Goal: Transaction & Acquisition: Purchase product/service

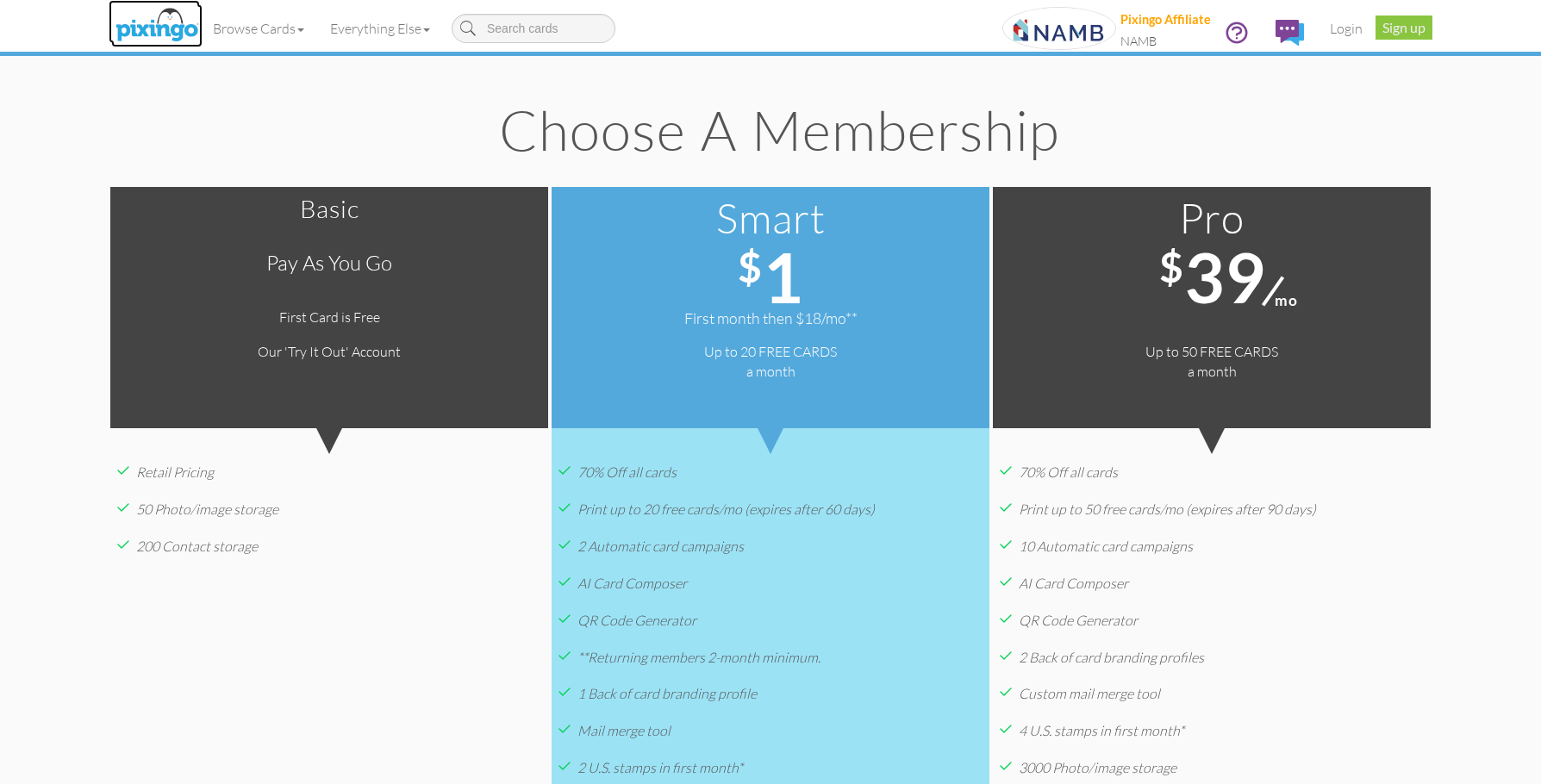
click at [142, 30] on img at bounding box center [157, 26] width 91 height 43
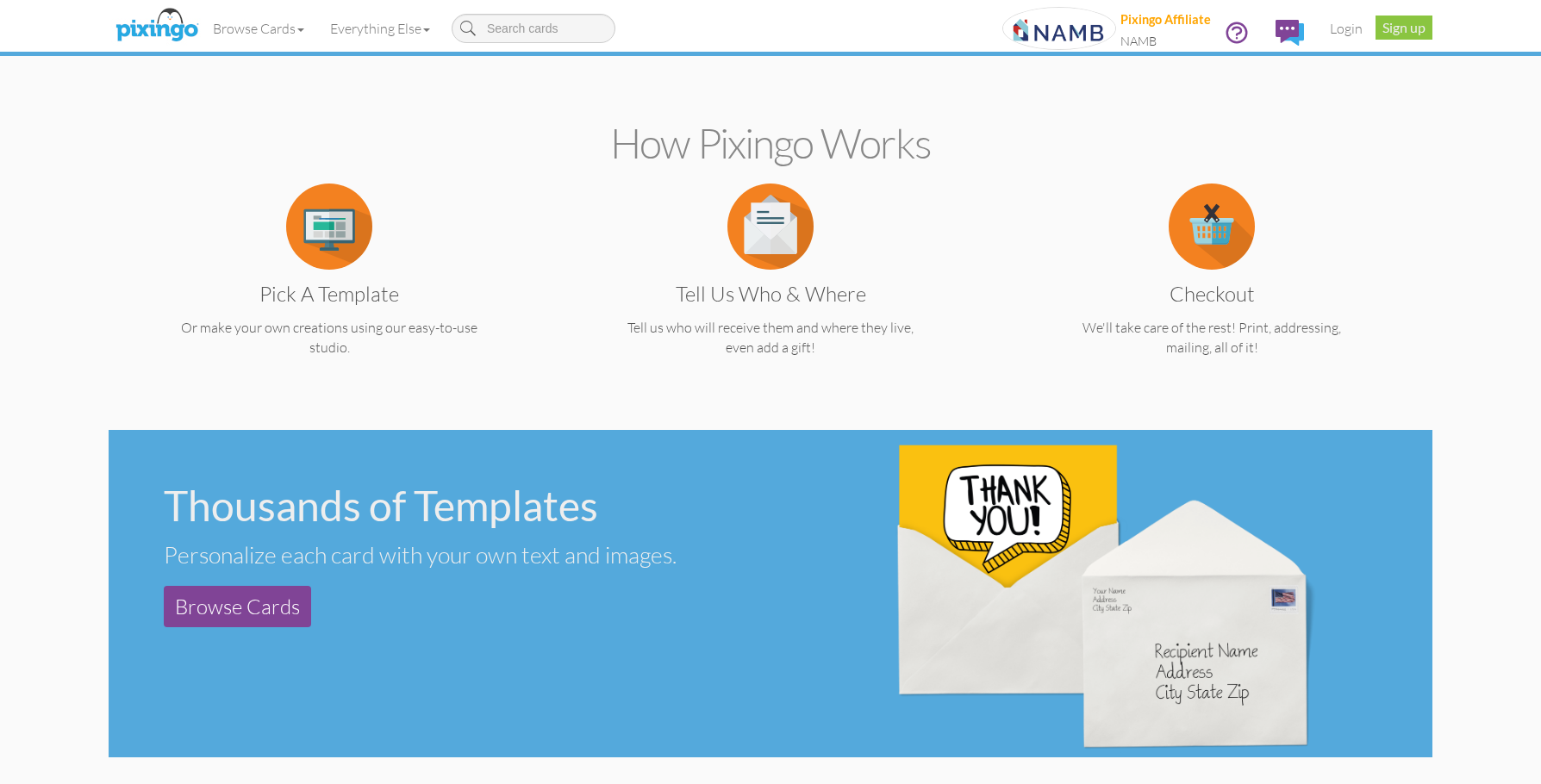
scroll to position [345, 0]
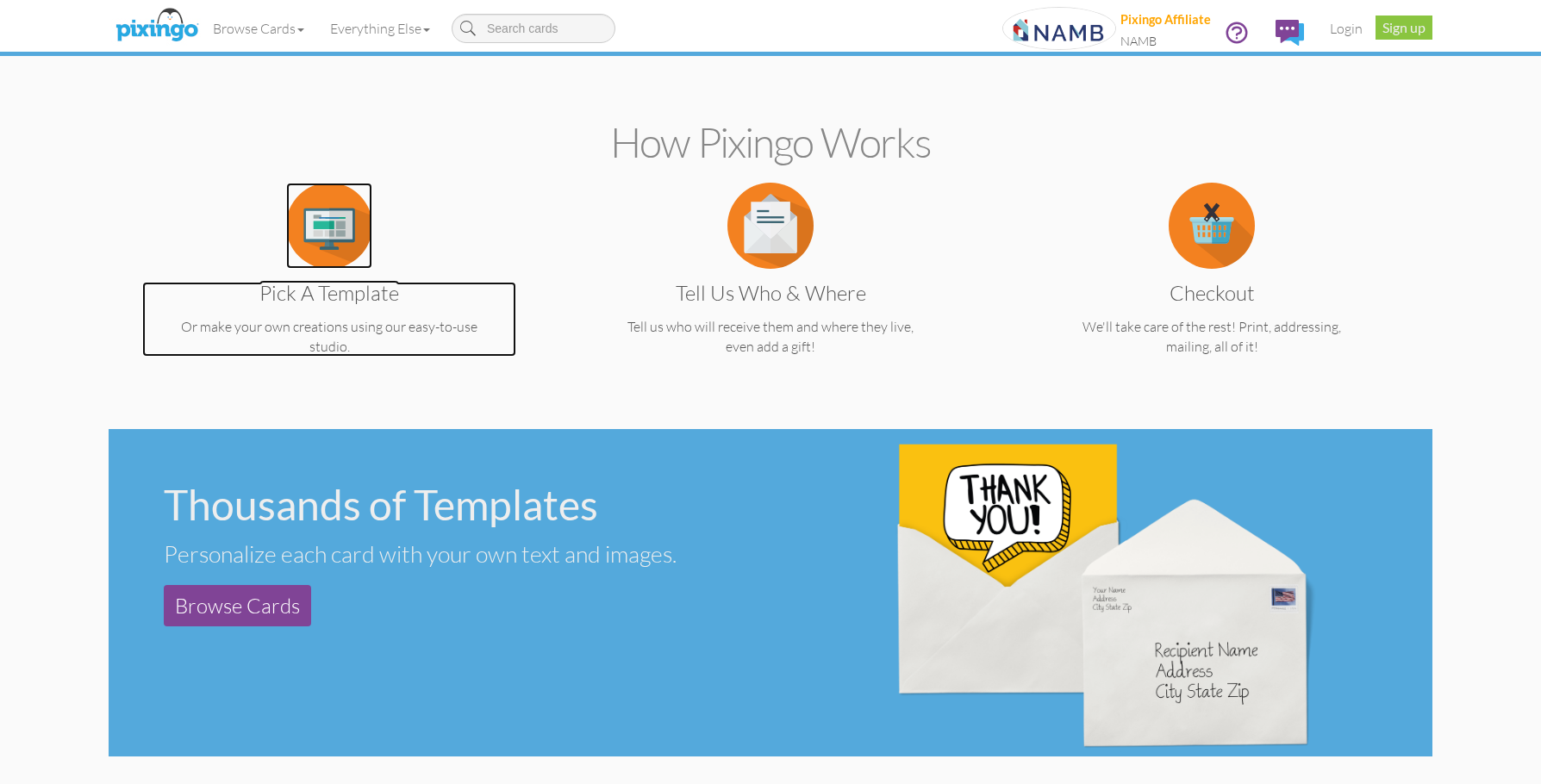
click at [341, 246] on img at bounding box center [329, 226] width 86 height 86
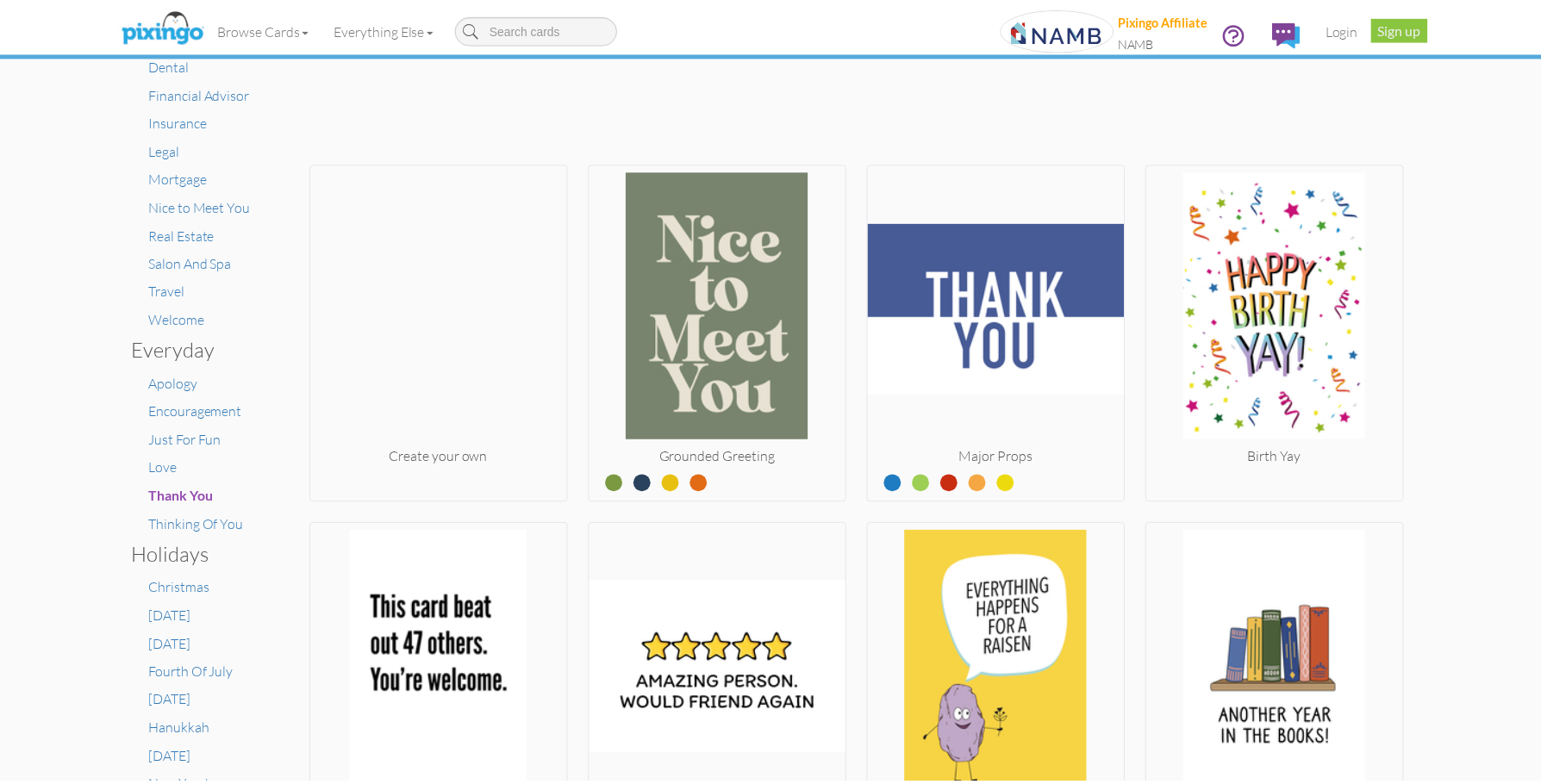
scroll to position [345, 0]
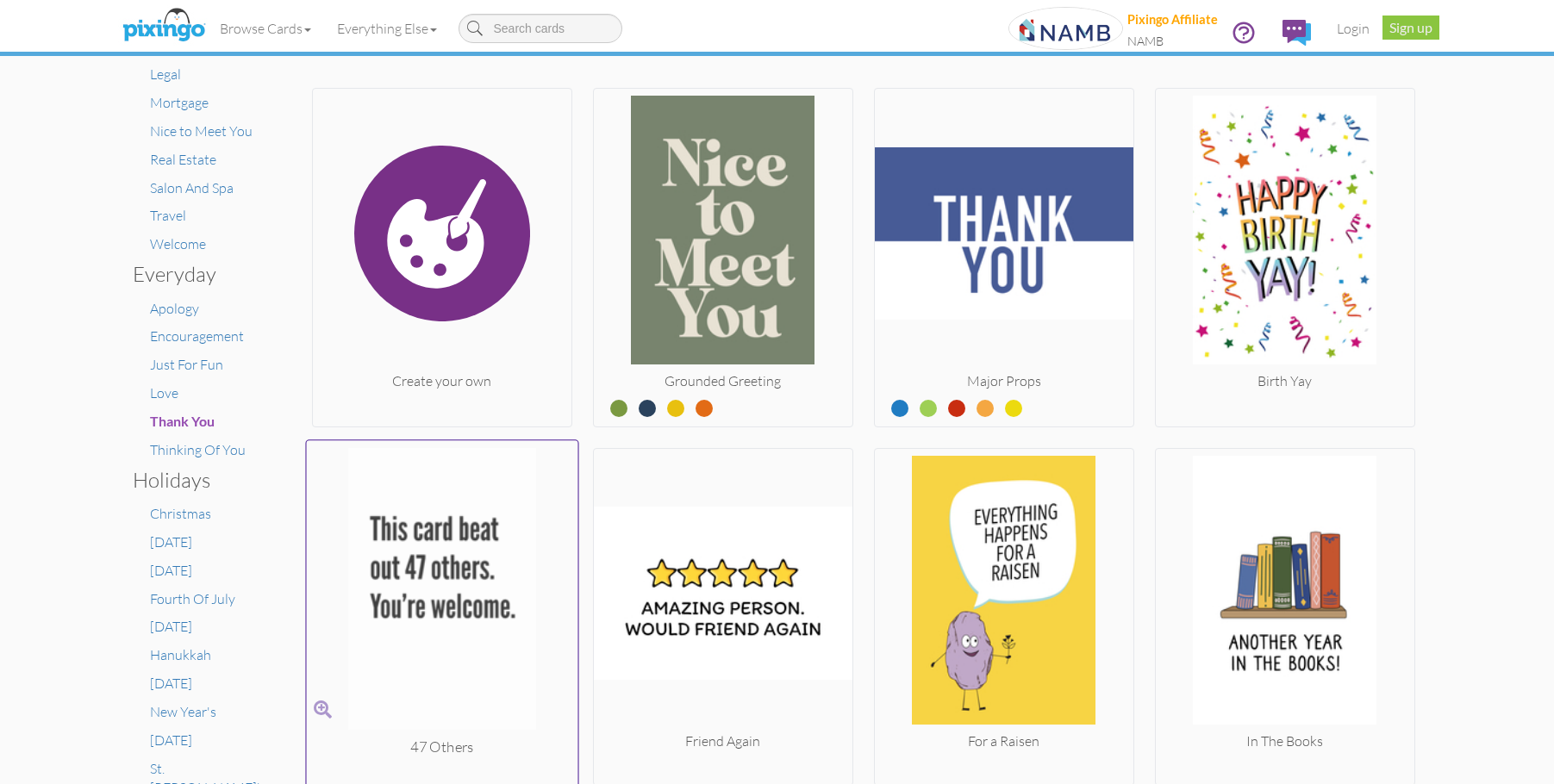
click at [451, 560] on img at bounding box center [441, 592] width 271 height 290
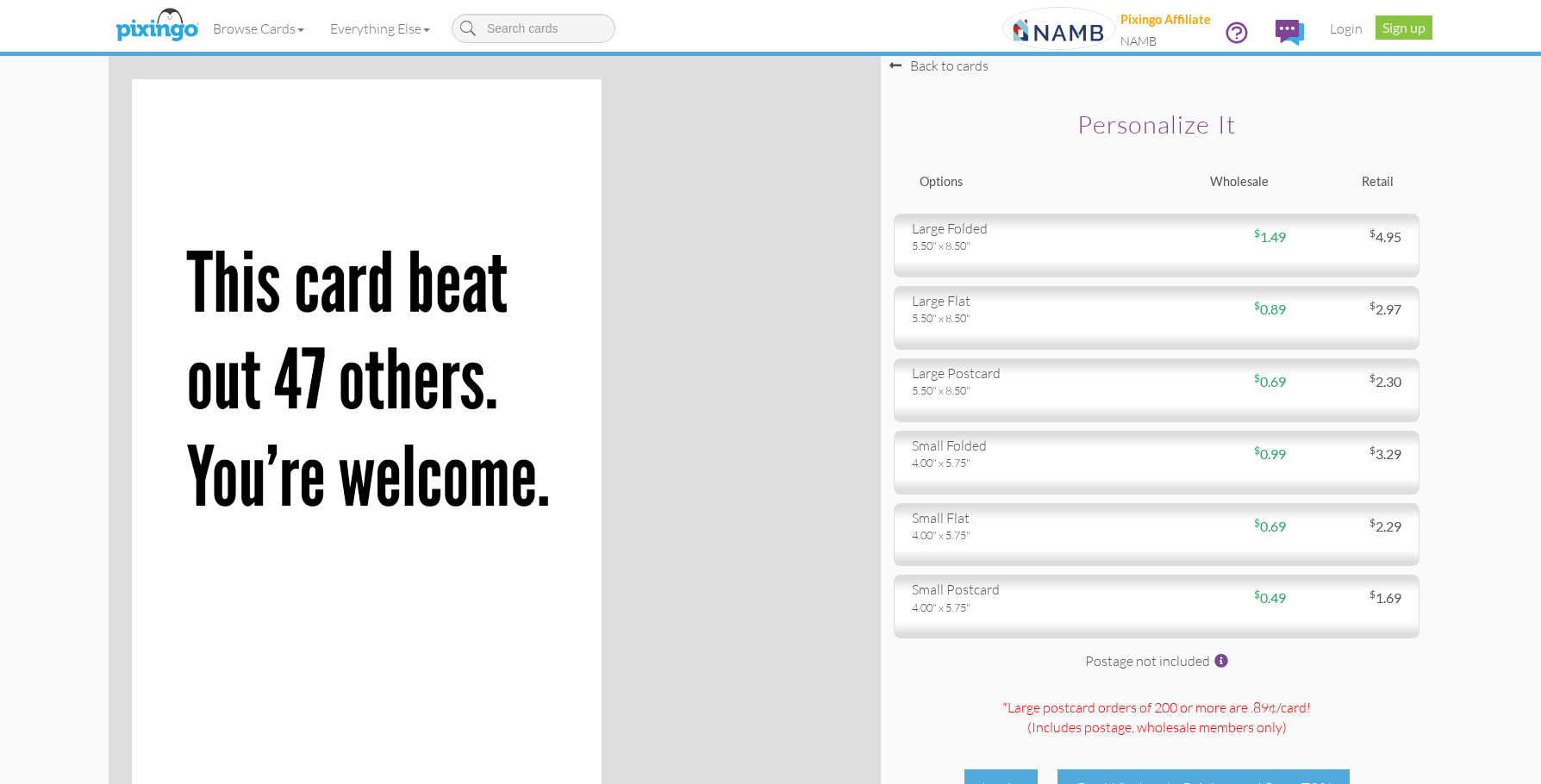
scroll to position [143, 0]
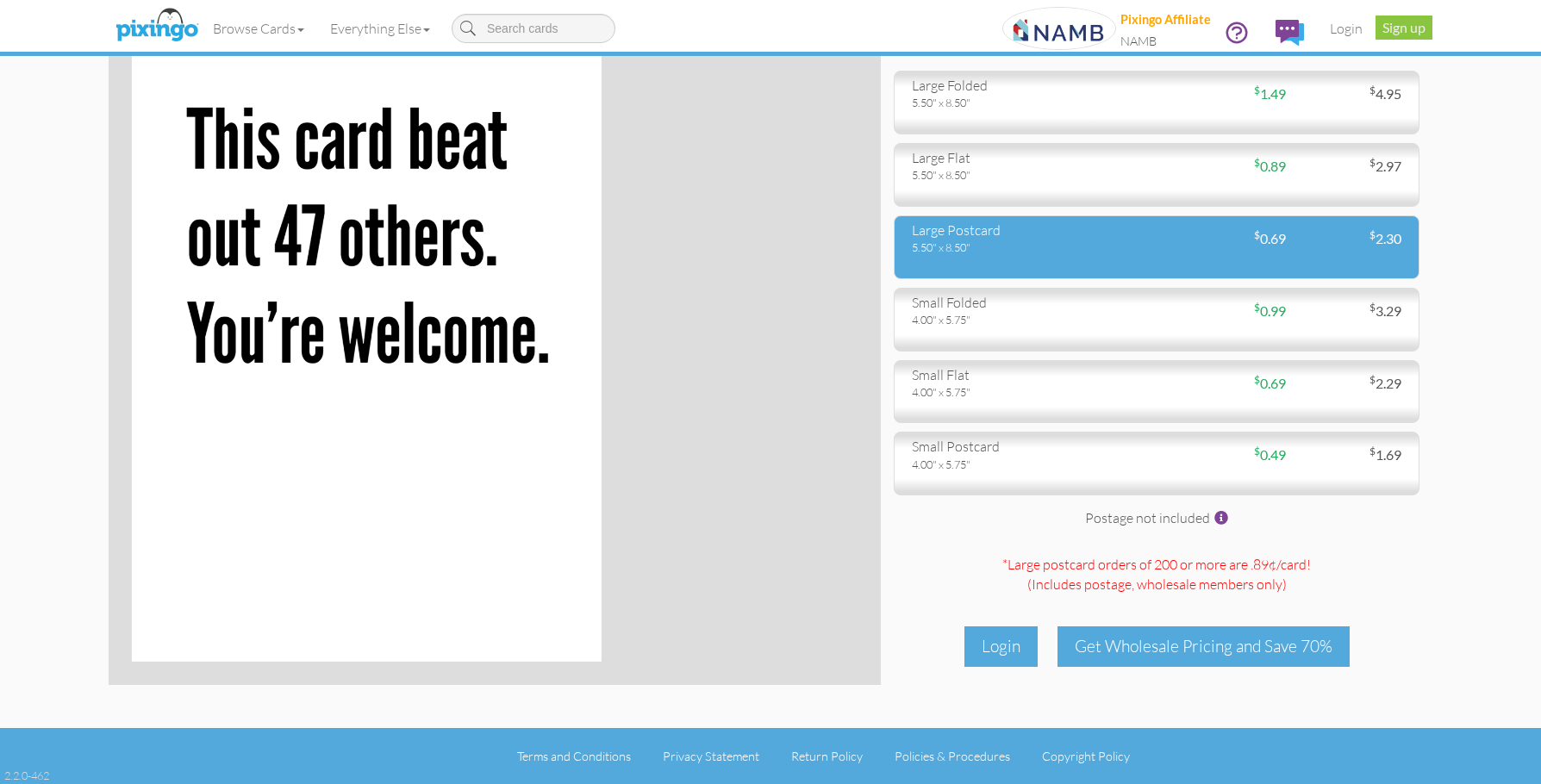
click at [1066, 246] on div "5.50" x 8.50"" at bounding box center [1027, 247] width 231 height 16
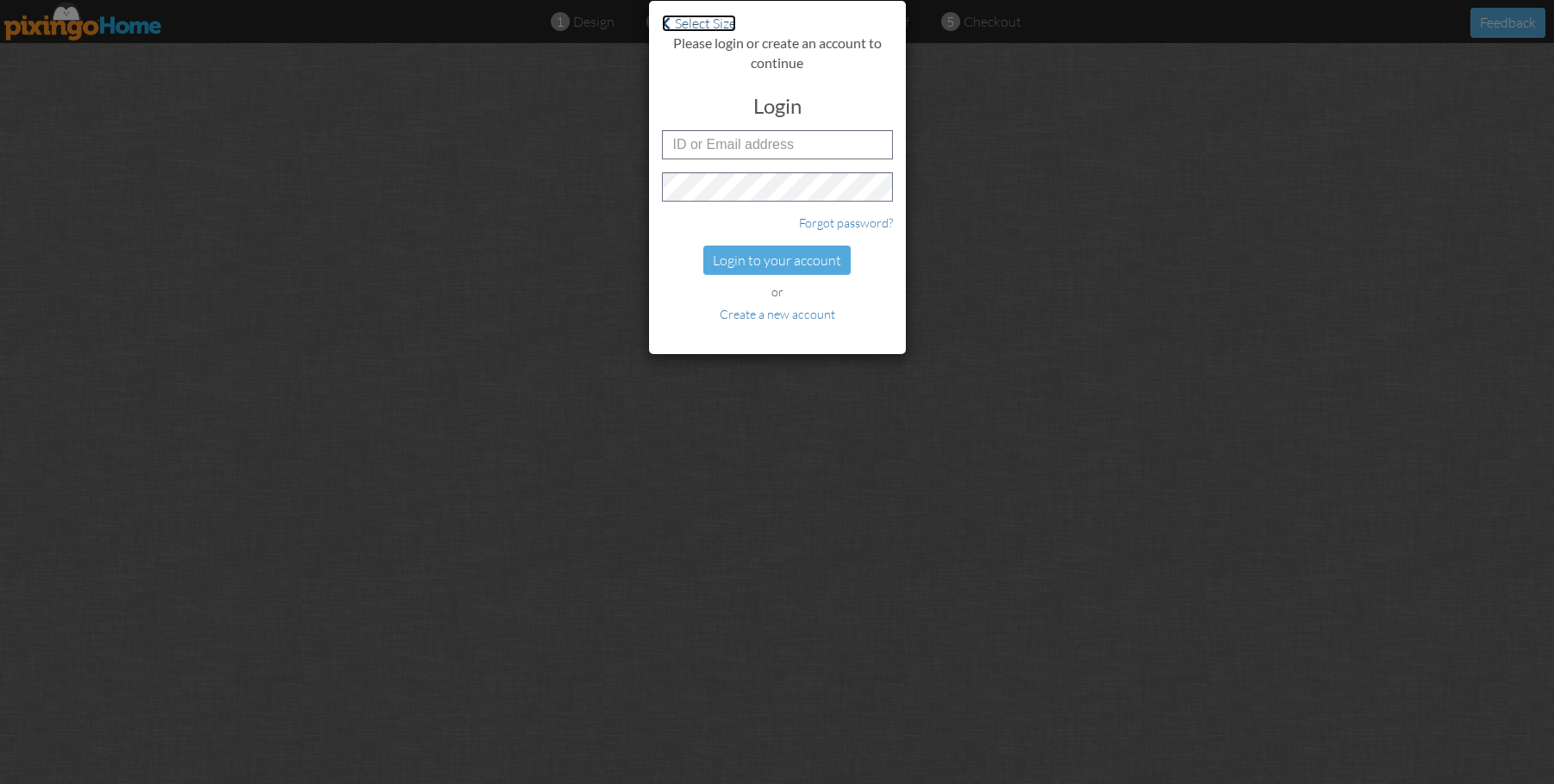
click at [679, 29] on link "Select Size" at bounding box center [699, 23] width 74 height 18
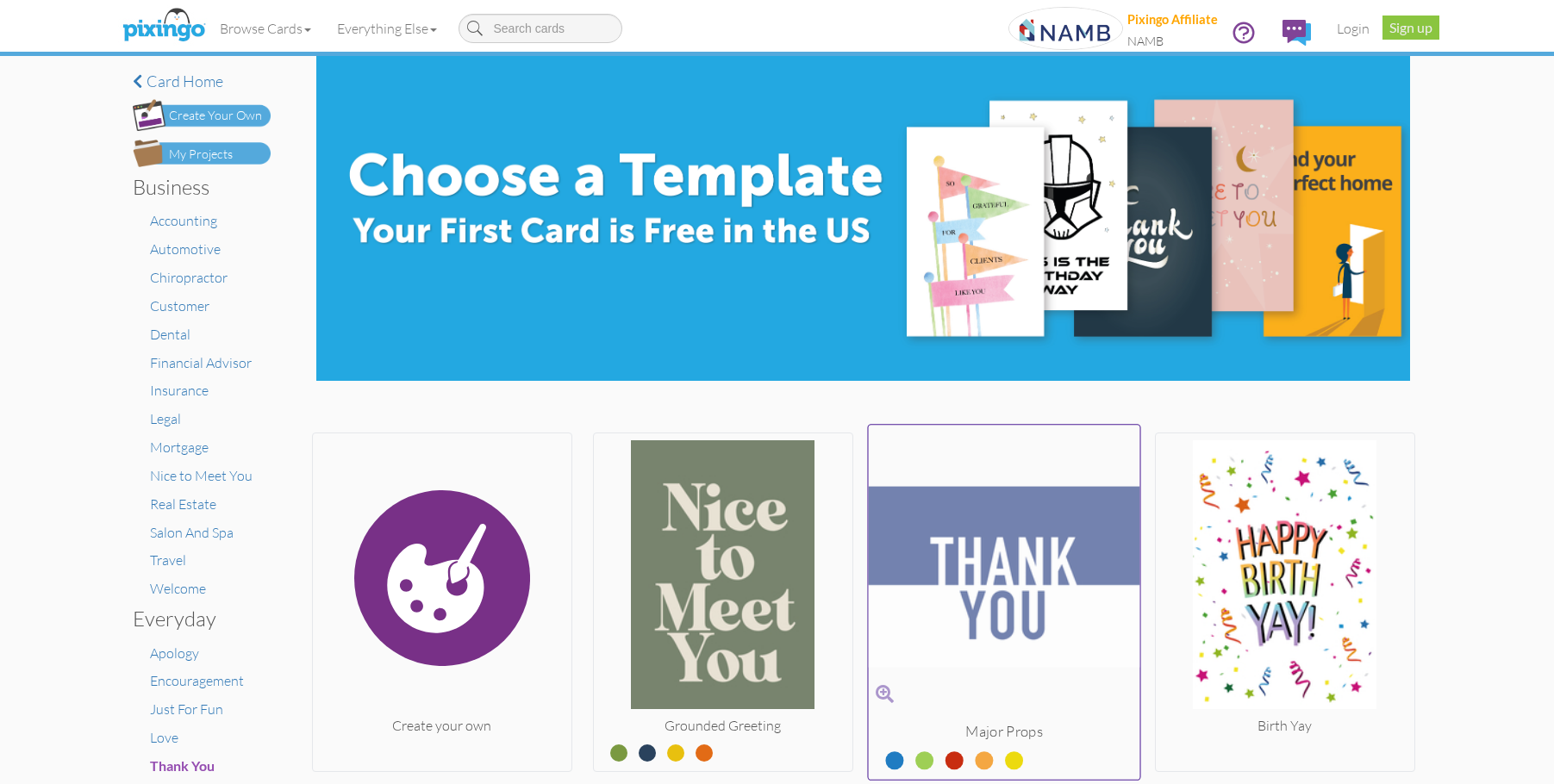
click at [1036, 575] on img at bounding box center [1004, 577] width 271 height 290
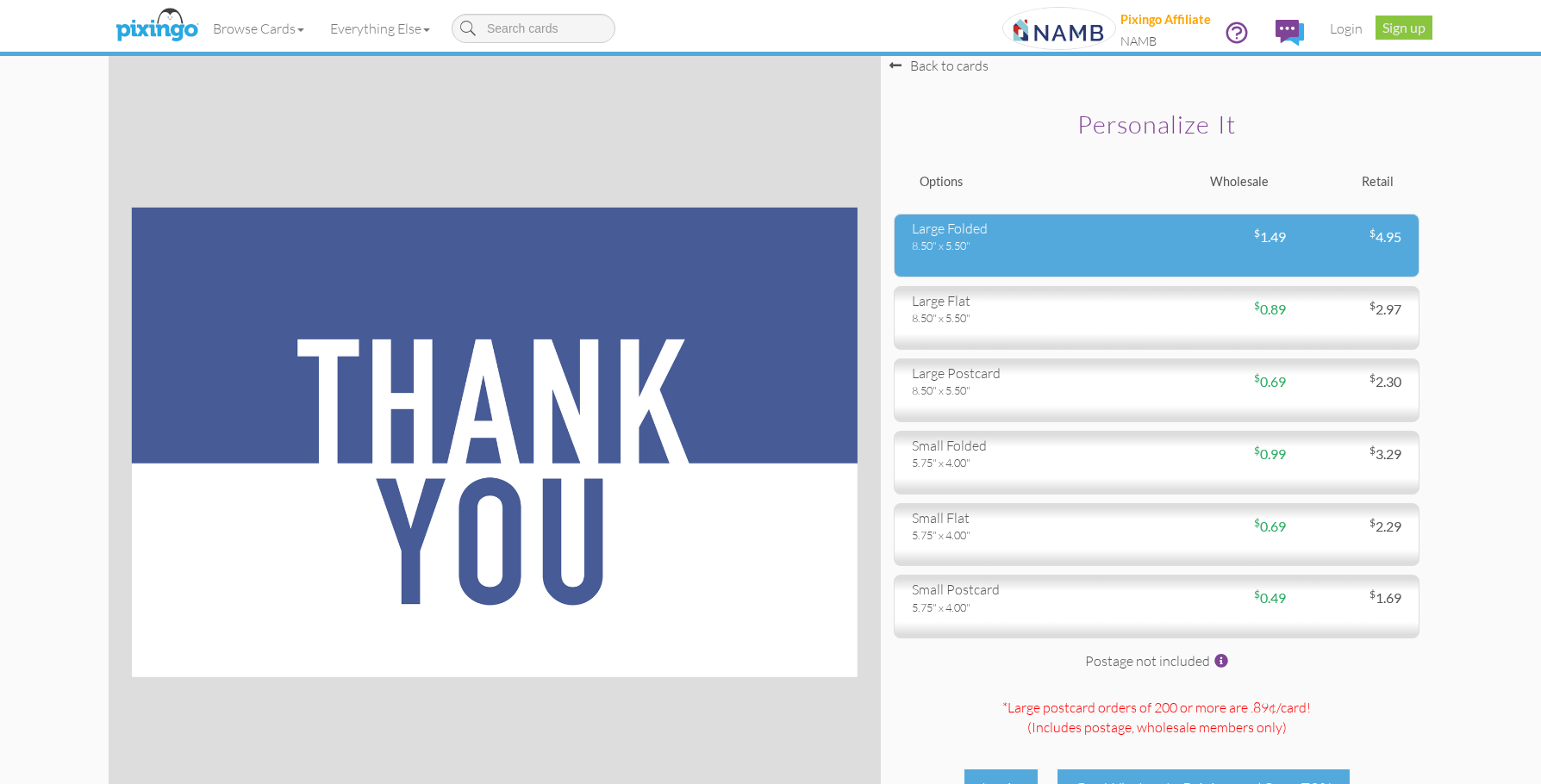
click at [970, 243] on div "8.50" x 5.50"" at bounding box center [1027, 245] width 231 height 16
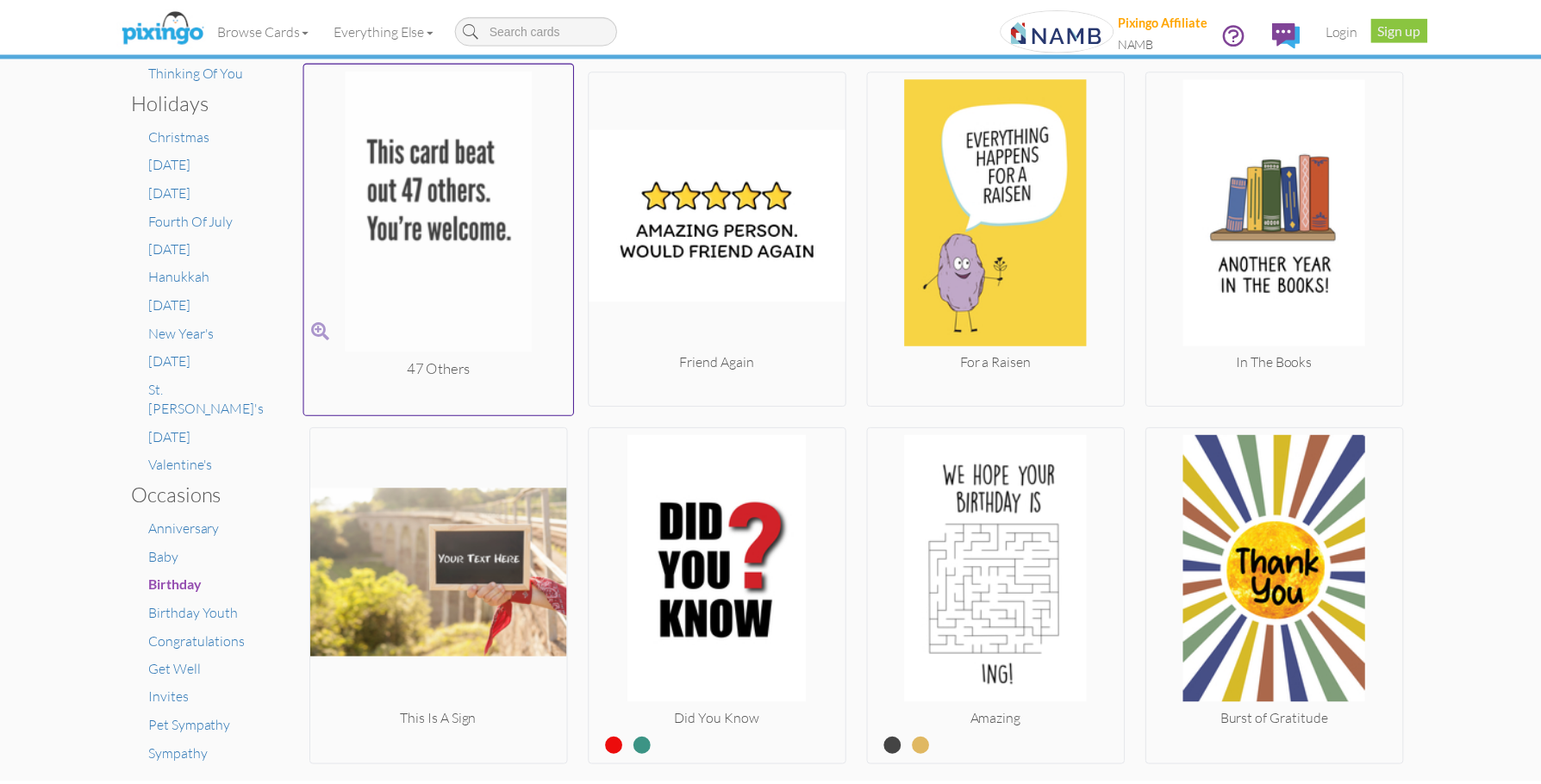
scroll to position [947, 0]
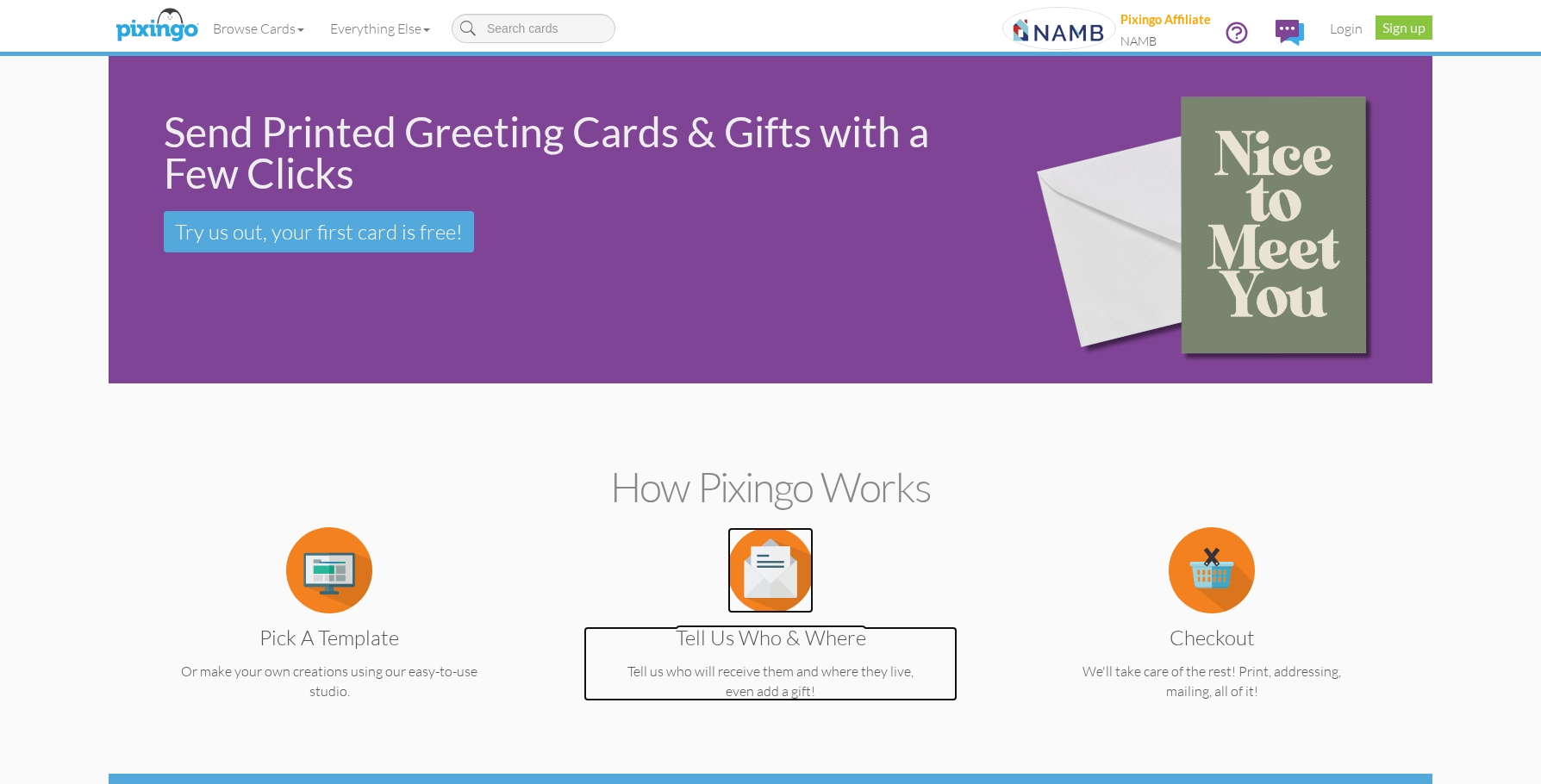
click at [774, 555] on img at bounding box center [770, 569] width 86 height 86
